Goal: Navigation & Orientation: Go to known website

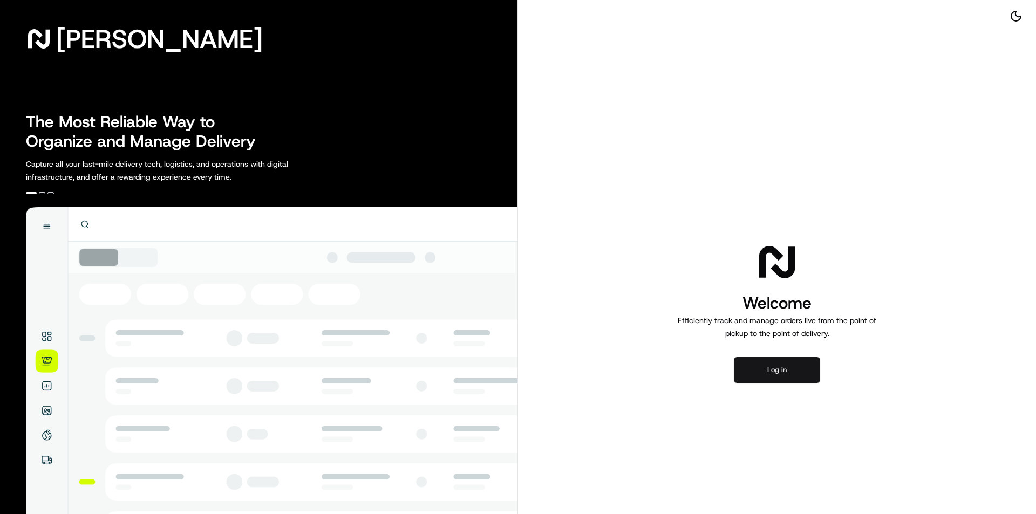
click at [788, 378] on button "Log in" at bounding box center [777, 370] width 86 height 26
